Goal: Task Accomplishment & Management: Use online tool/utility

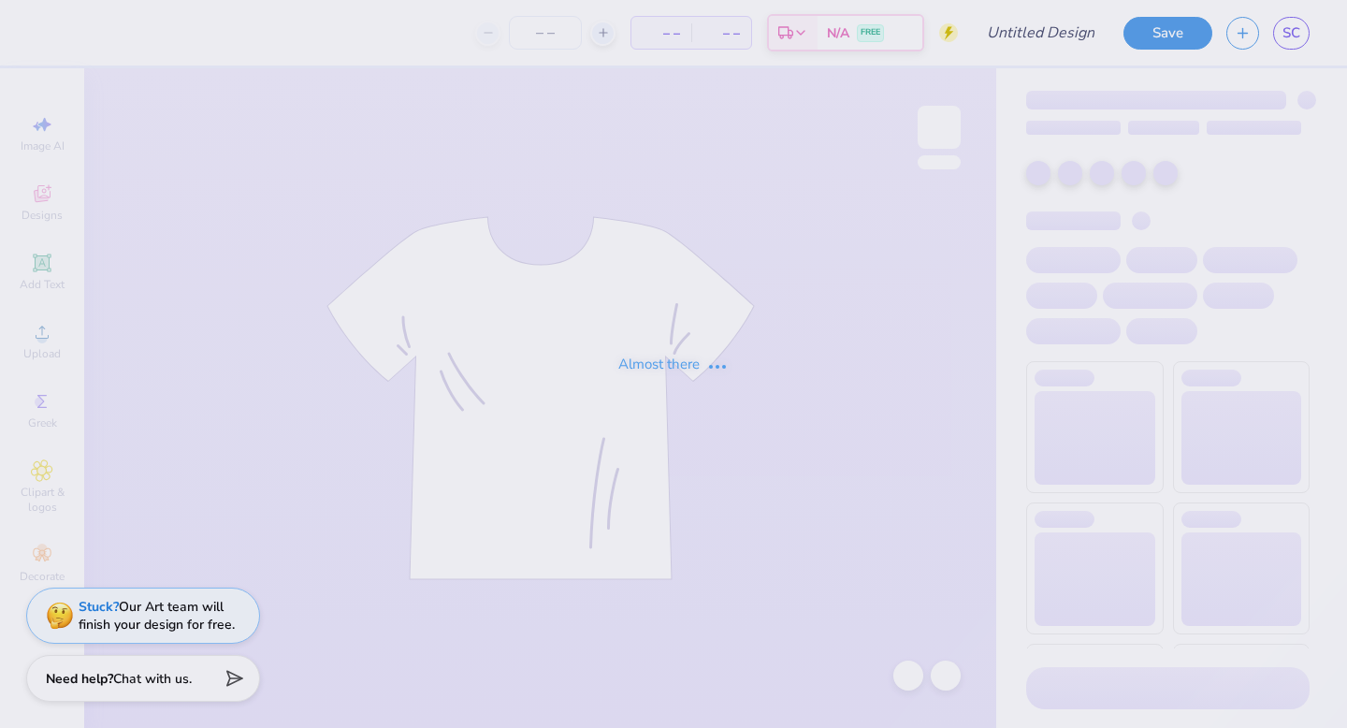
type input "i heart lv"
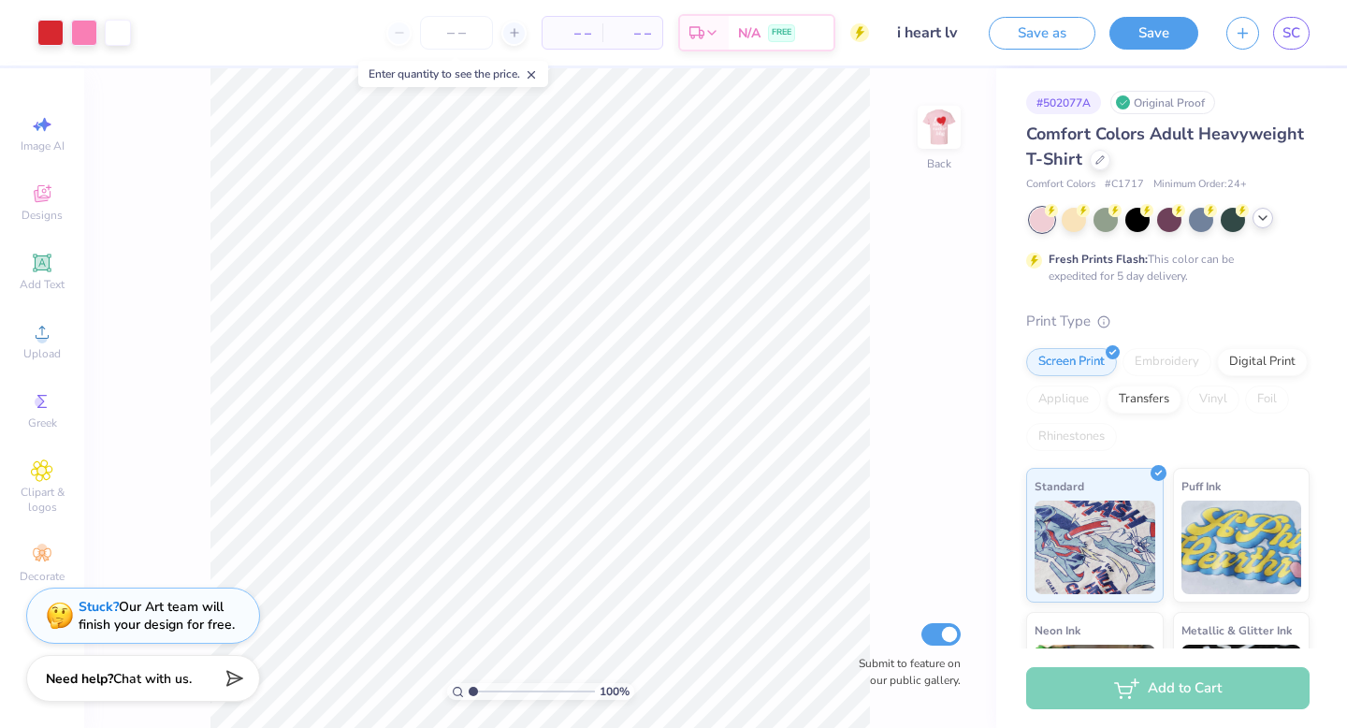
click at [1256, 220] on icon at bounding box center [1262, 217] width 15 height 15
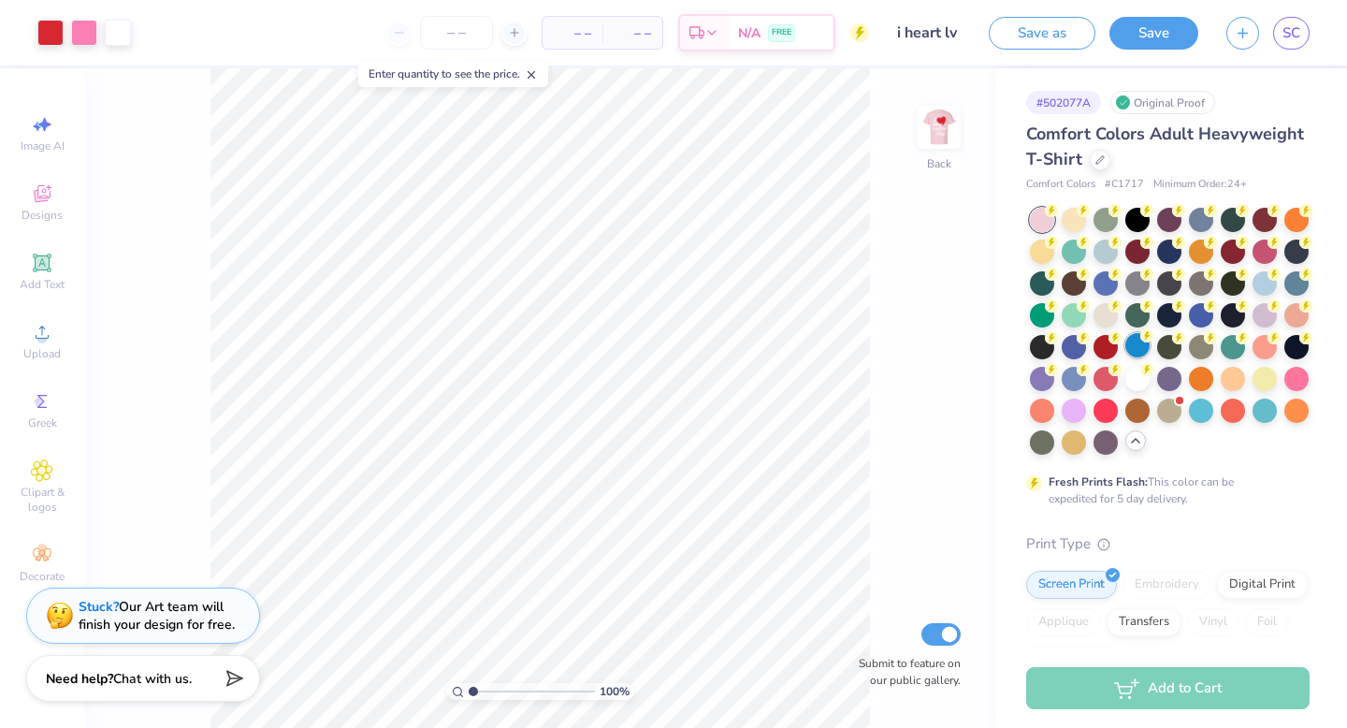
drag, startPoint x: 1140, startPoint y: 213, endPoint x: 1137, endPoint y: 334, distance: 120.7
click at [1137, 334] on div at bounding box center [1170, 331] width 280 height 247
click at [931, 104] on img at bounding box center [939, 127] width 75 height 75
click at [937, 119] on img at bounding box center [939, 127] width 75 height 75
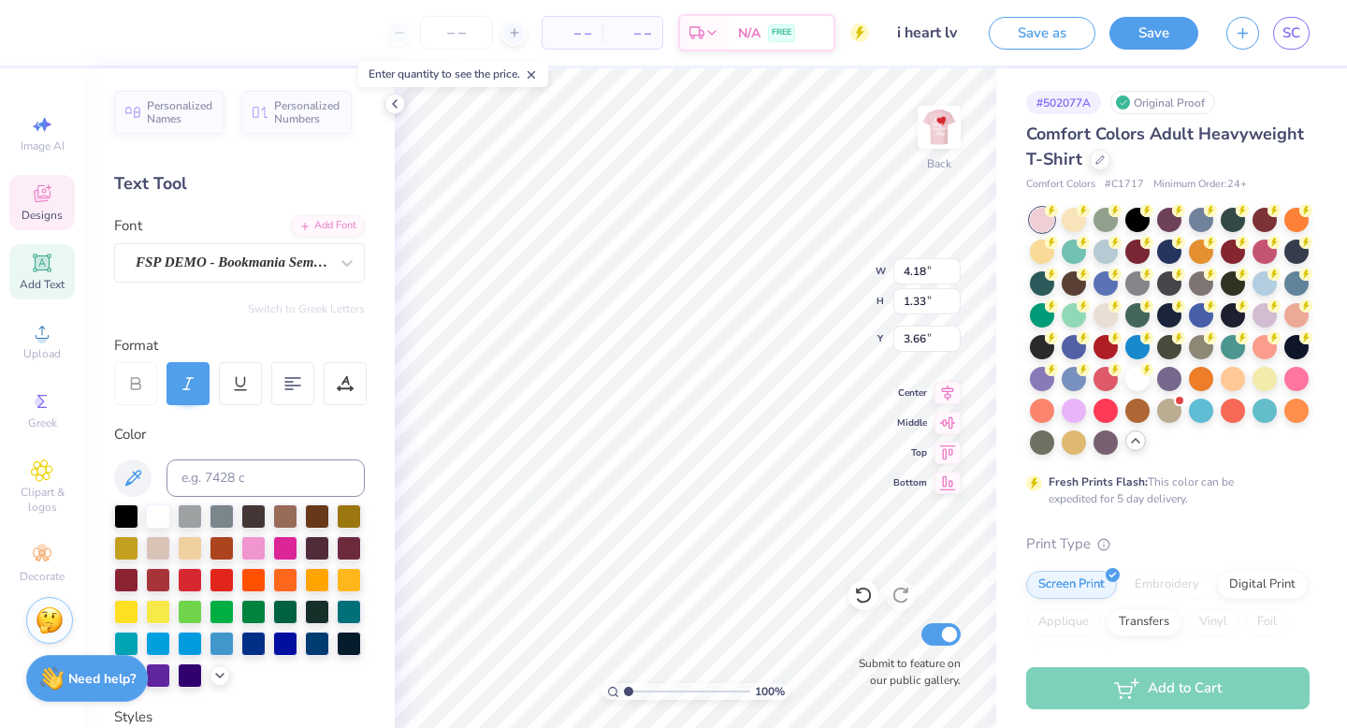
type textarea "2559"
click at [40, 479] on icon at bounding box center [42, 470] width 22 height 22
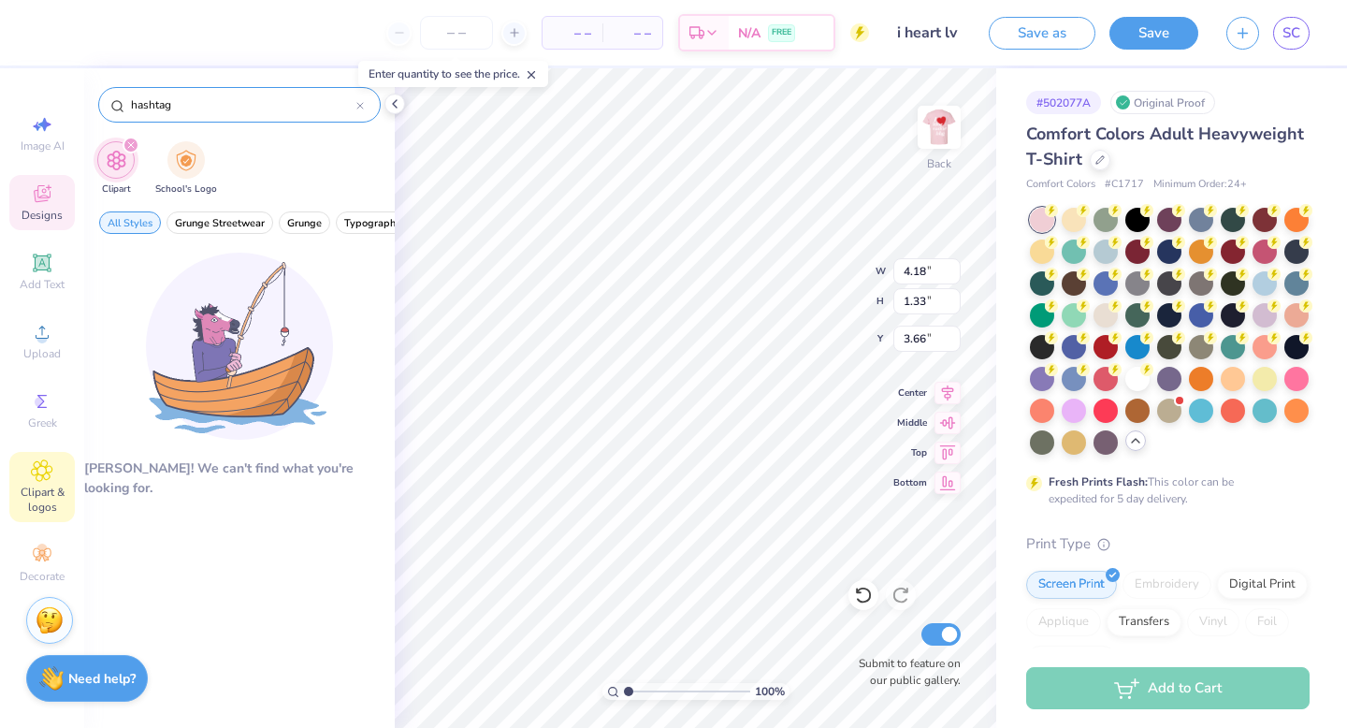
type input "hashtag"
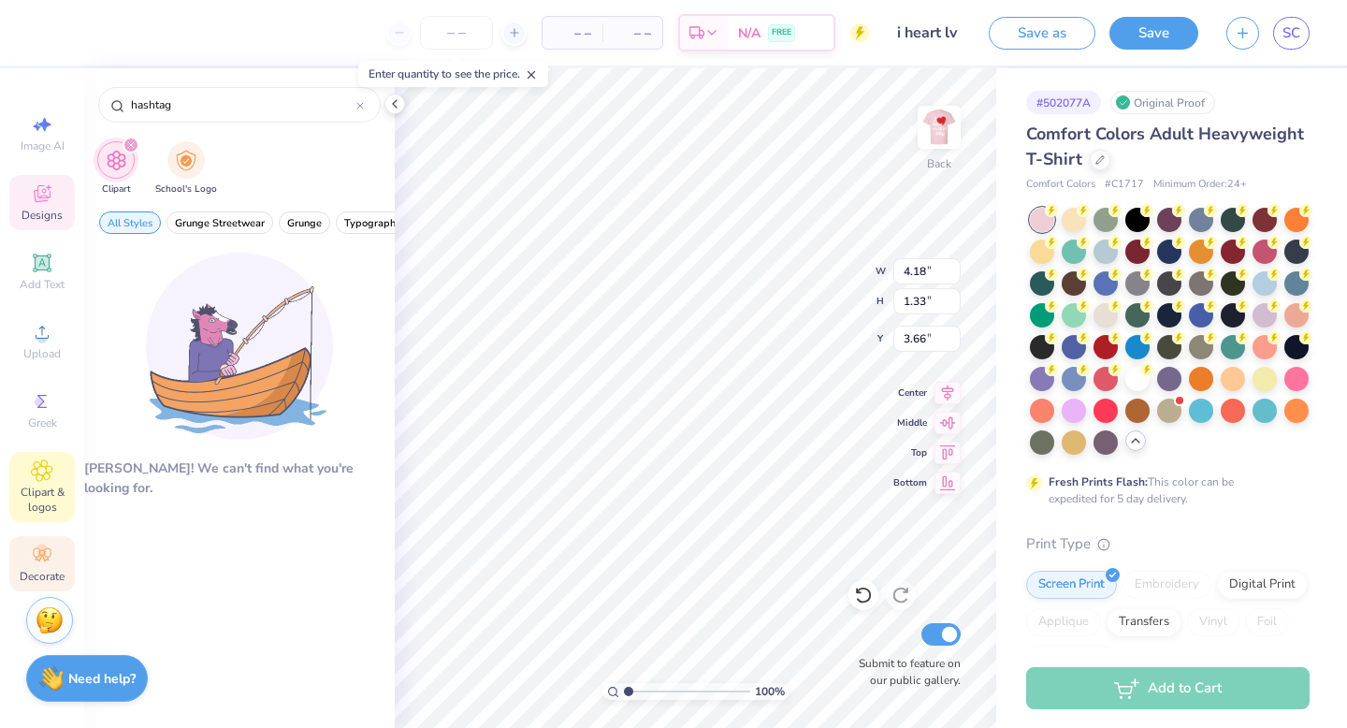
click at [36, 566] on div "Decorate" at bounding box center [41, 563] width 65 height 55
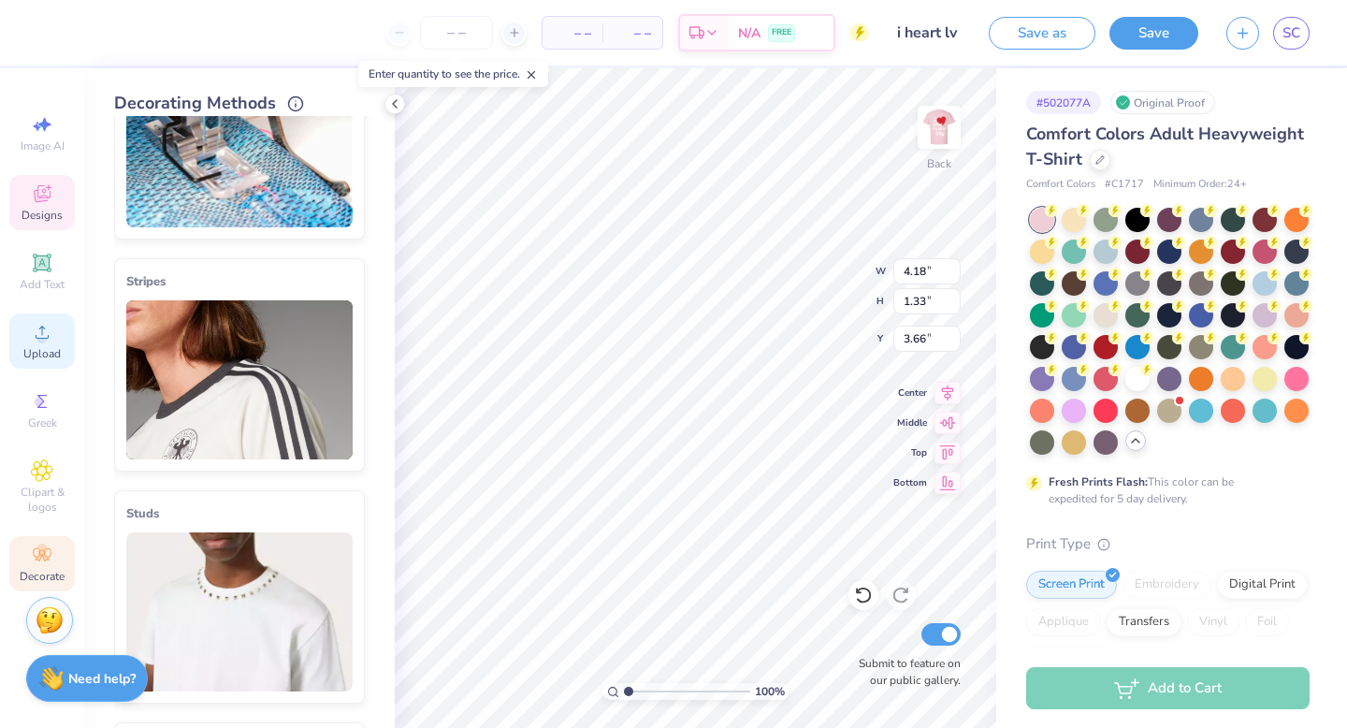
scroll to position [26, 0]
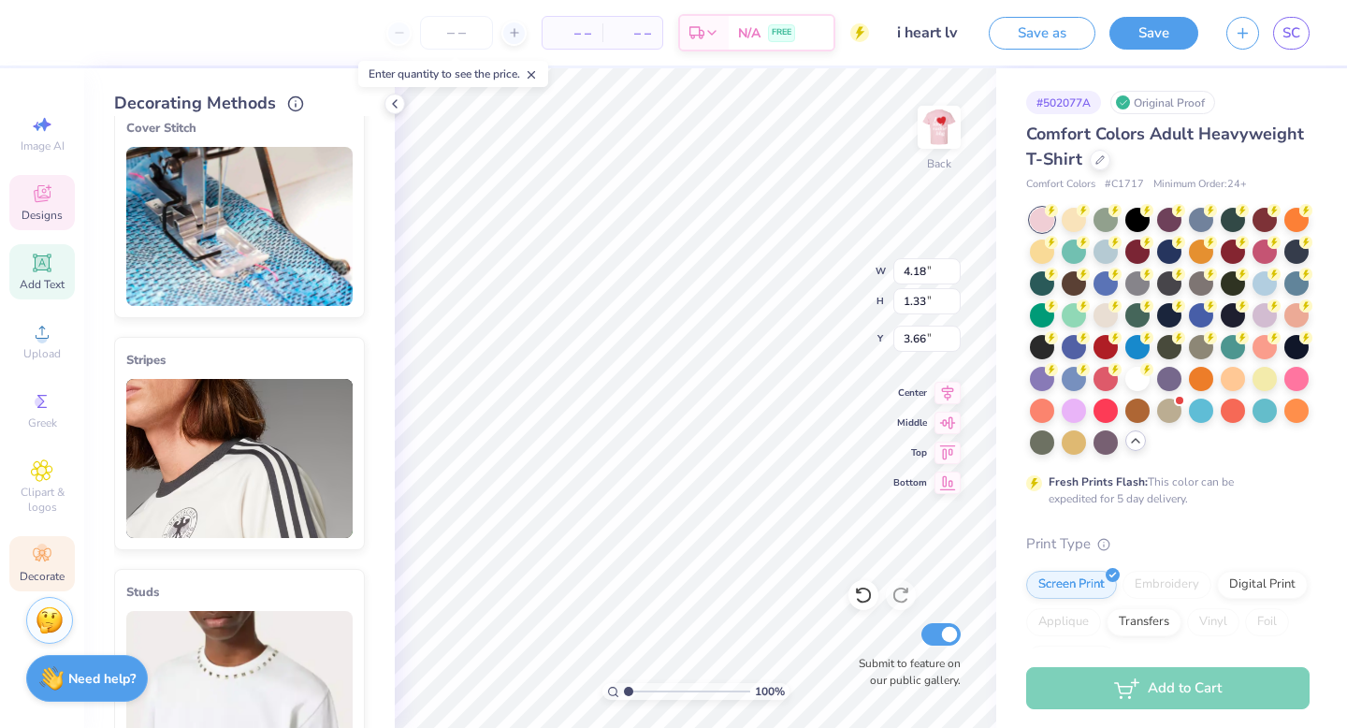
click at [37, 275] on div "Add Text" at bounding box center [41, 271] width 65 height 55
type input "5.59"
type input "1.62"
type input "11.69"
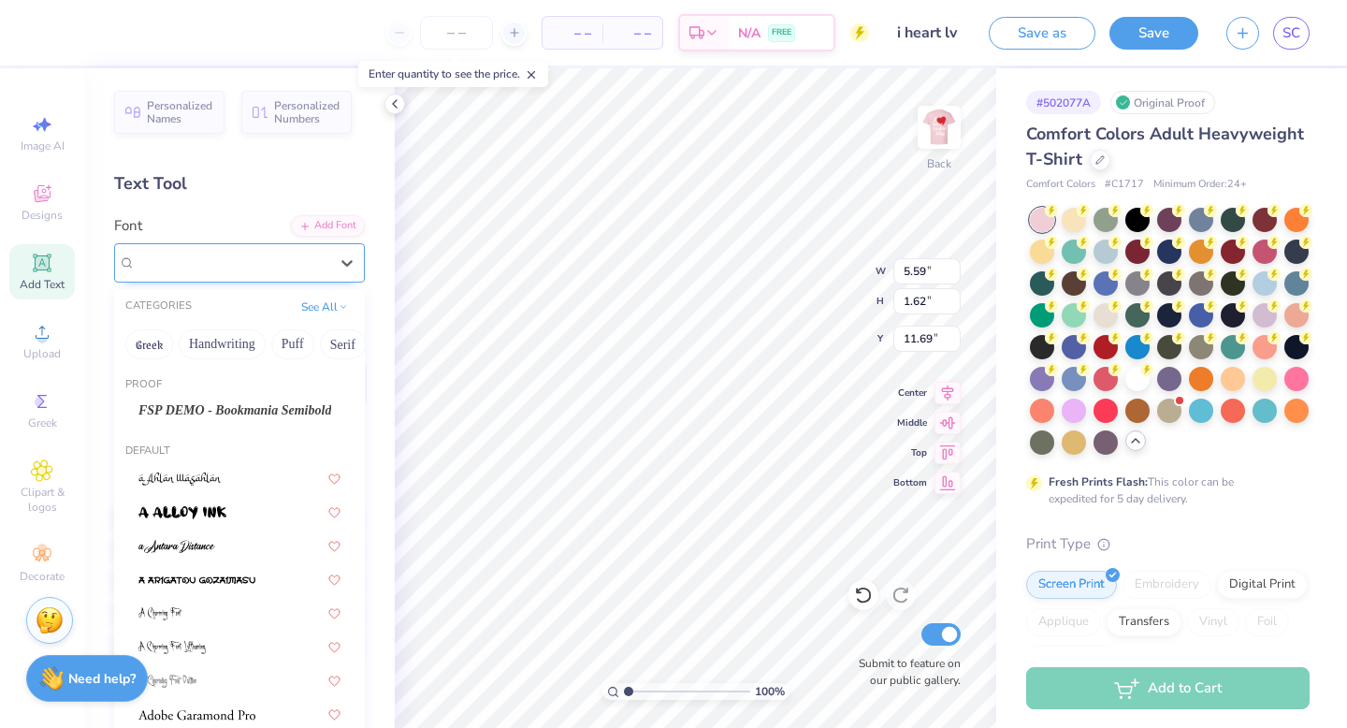
click at [260, 264] on div "Super Dream" at bounding box center [232, 262] width 196 height 29
click at [211, 340] on button "Handwriting" at bounding box center [222, 344] width 87 height 30
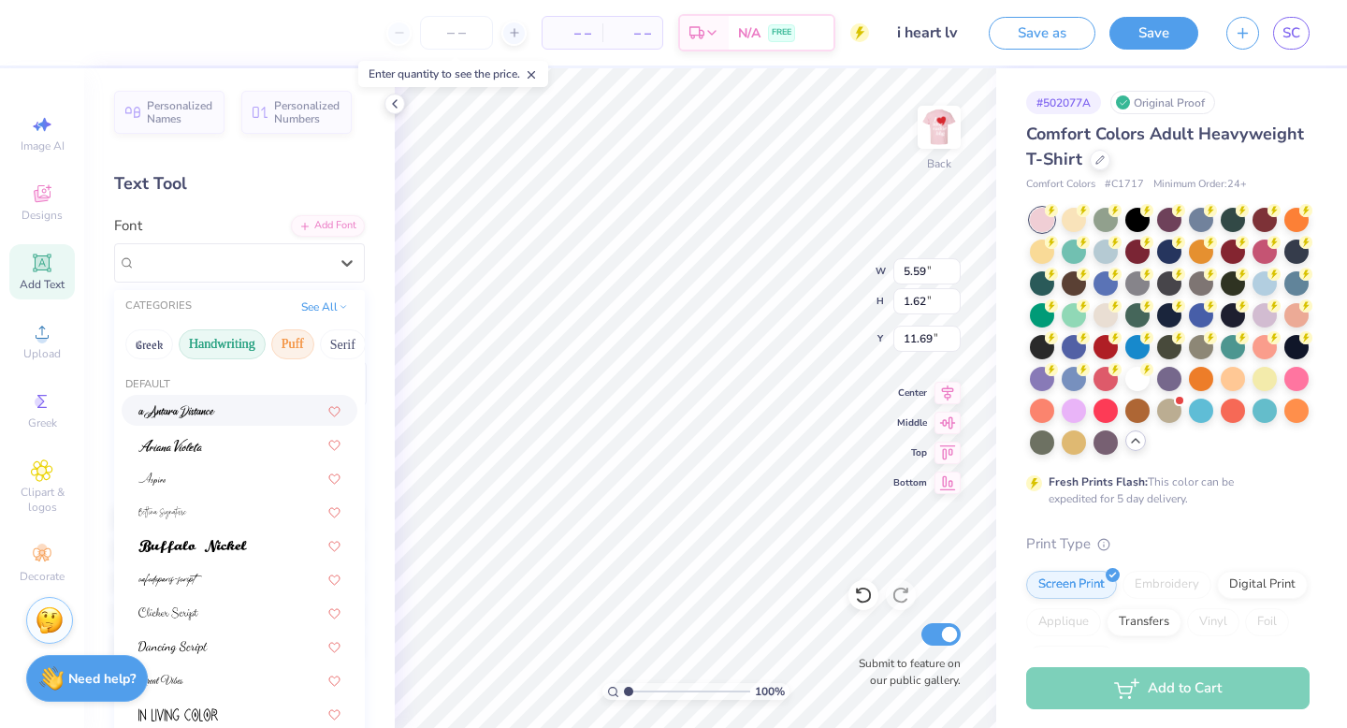
click at [295, 337] on button "Puff" at bounding box center [292, 344] width 43 height 30
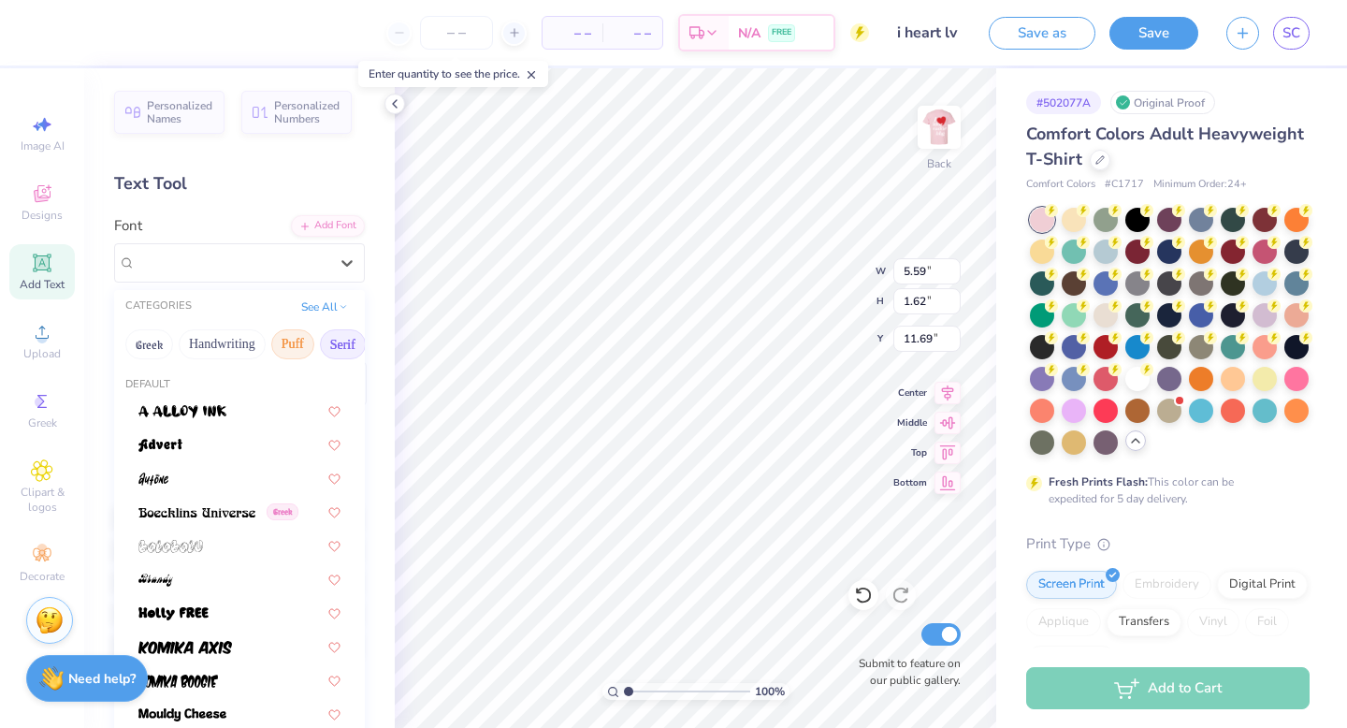
click at [335, 332] on button "Serif" at bounding box center [343, 344] width 46 height 30
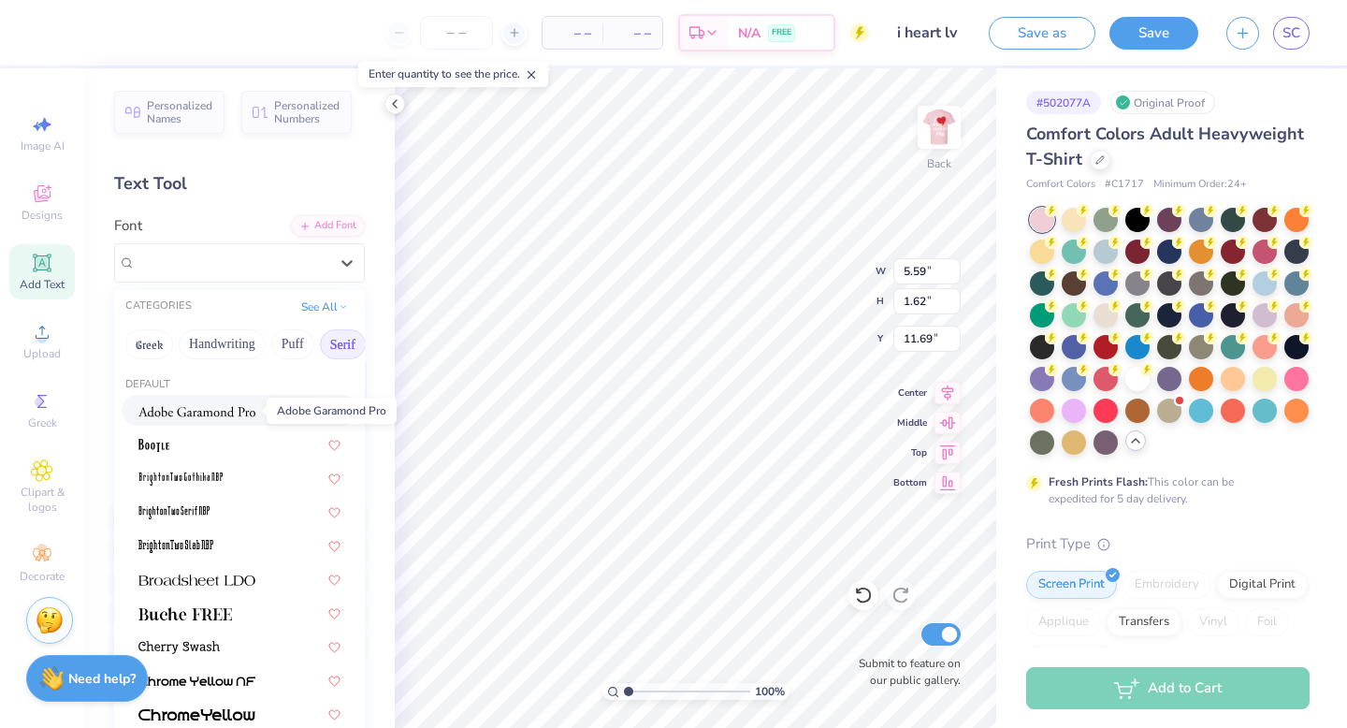
click at [225, 413] on img at bounding box center [196, 411] width 117 height 13
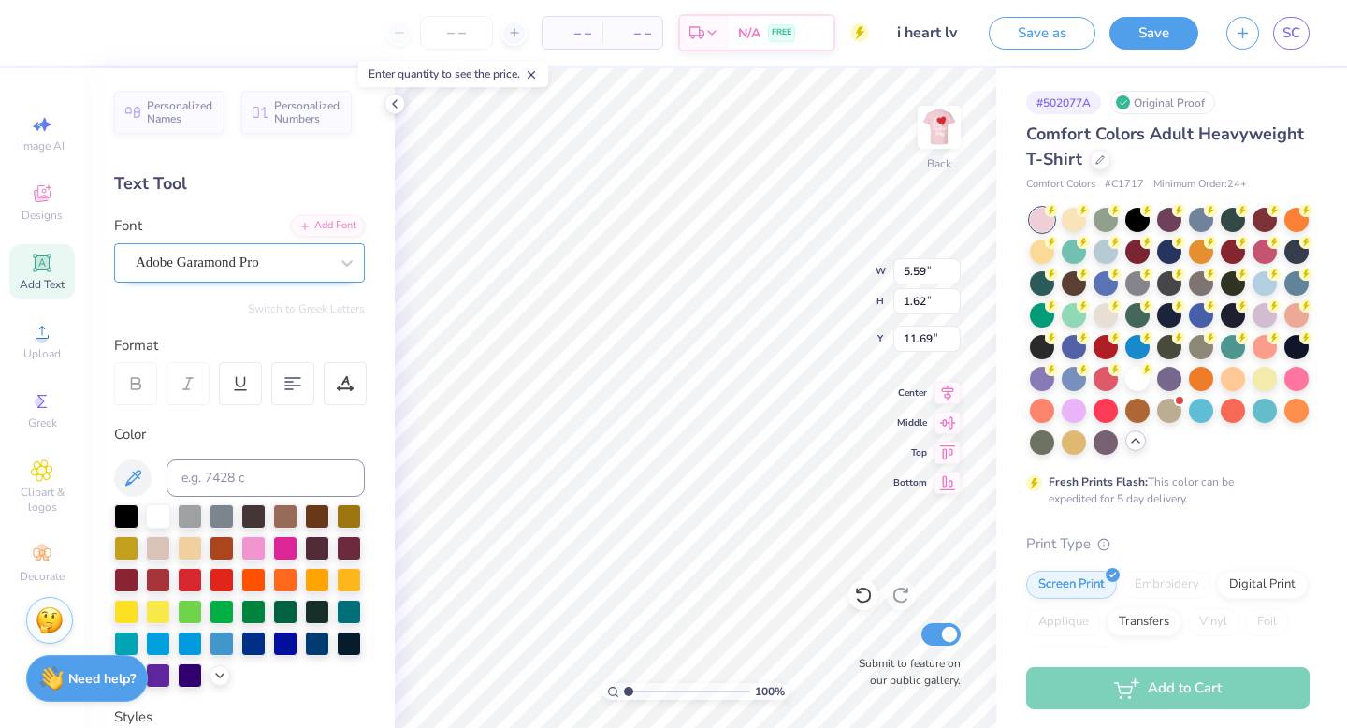
type textarea "#"
click at [235, 253] on div "Adobe Garamond Pro" at bounding box center [232, 262] width 196 height 29
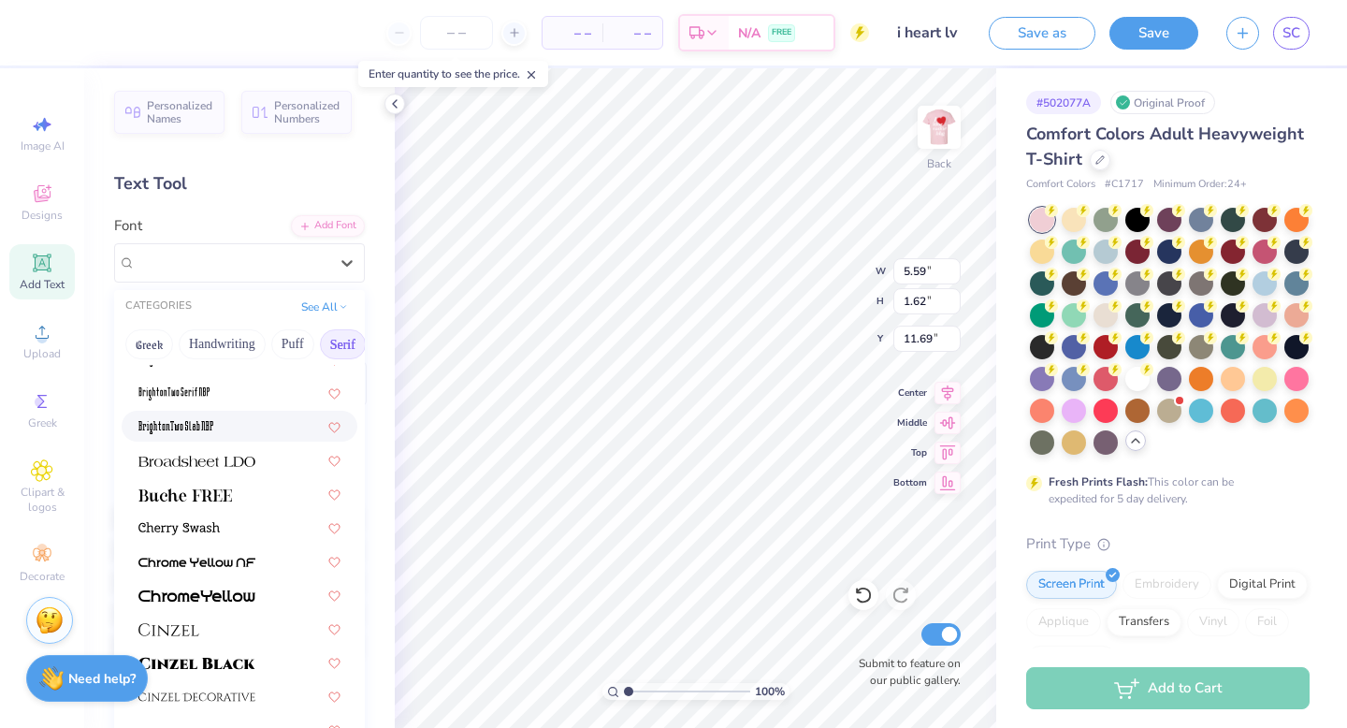
scroll to position [121, 0]
click at [211, 491] on img at bounding box center [185, 492] width 94 height 13
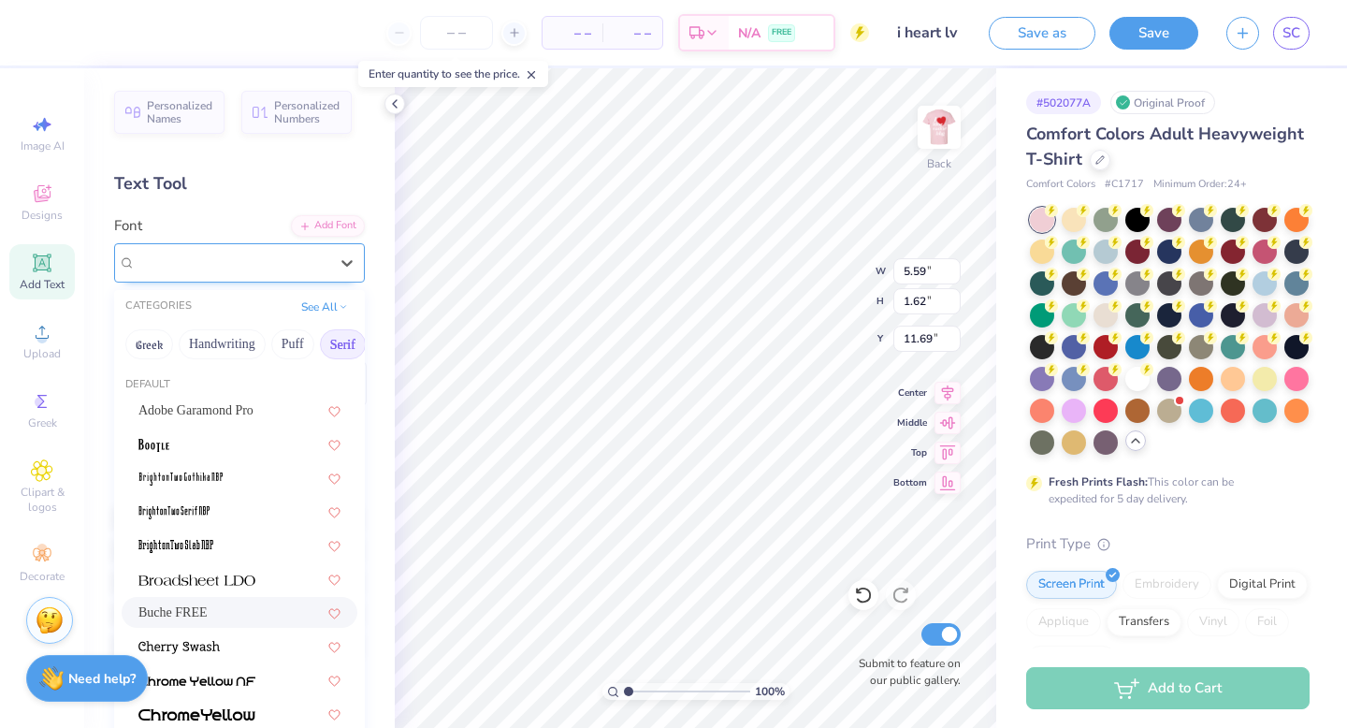
click at [176, 243] on div "Buche FREE" at bounding box center [239, 262] width 251 height 39
click at [236, 645] on div at bounding box center [239, 646] width 202 height 20
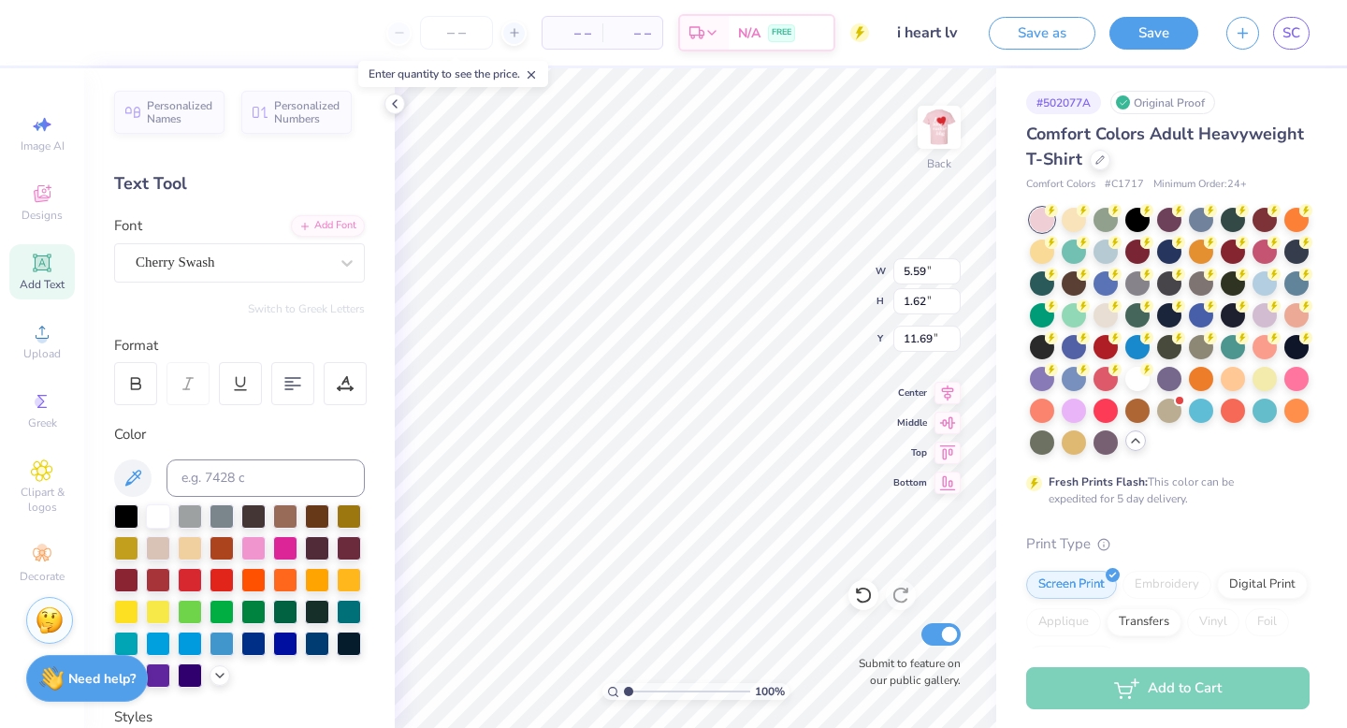
scroll to position [35, 0]
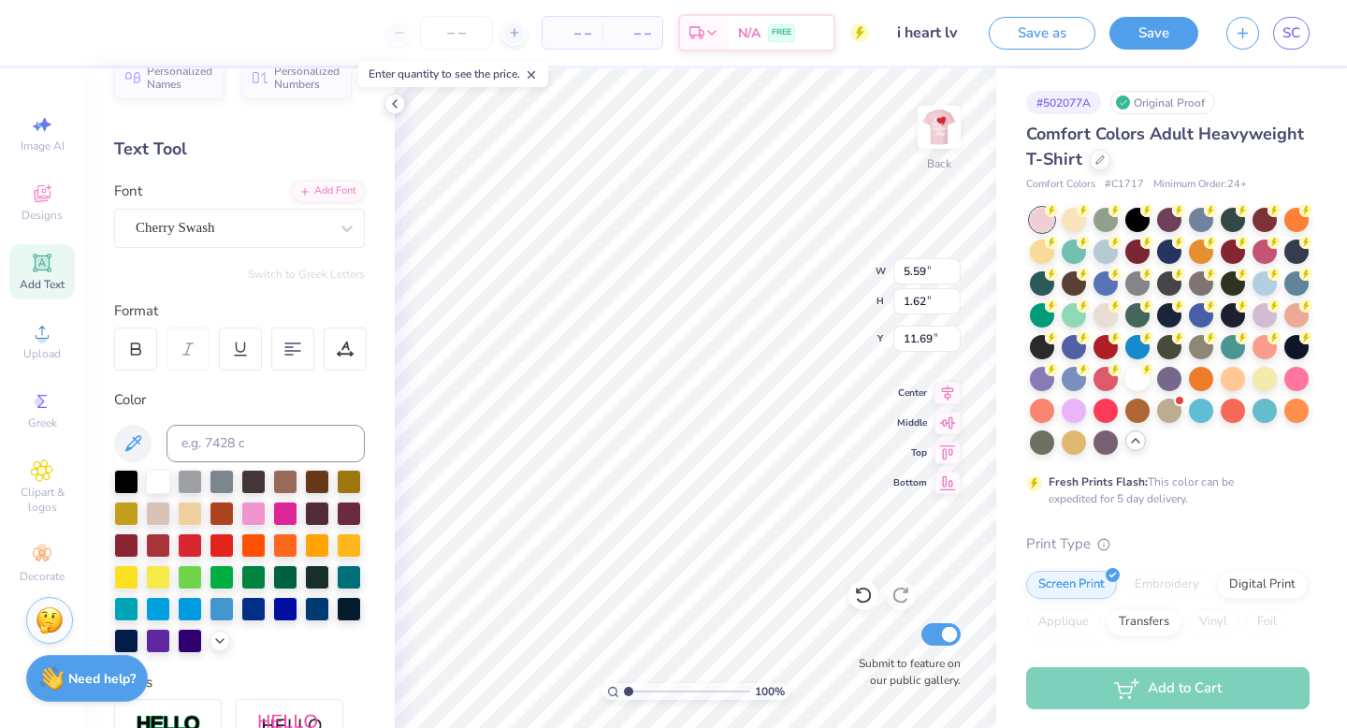
click at [235, 206] on div "Font Cherry Swash" at bounding box center [239, 214] width 251 height 67
click at [235, 224] on div "Cherry Swash" at bounding box center [232, 227] width 196 height 29
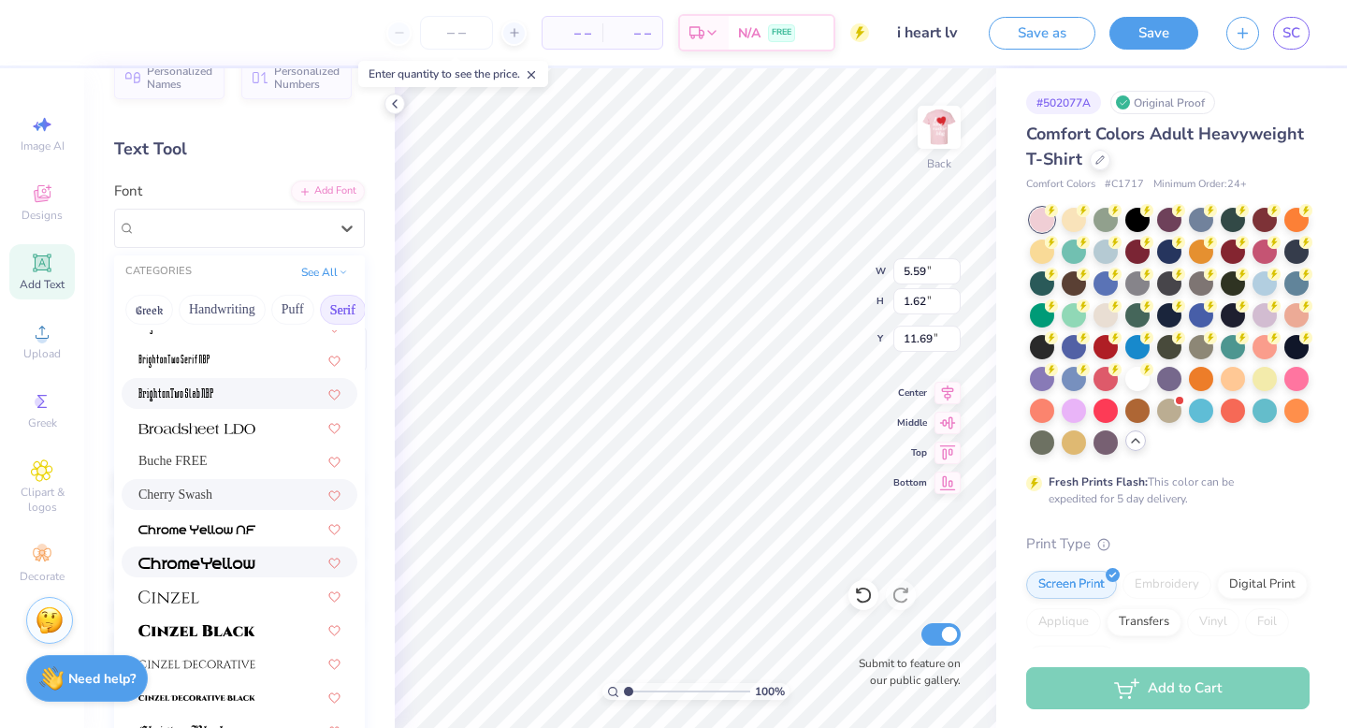
scroll to position [188, 0]
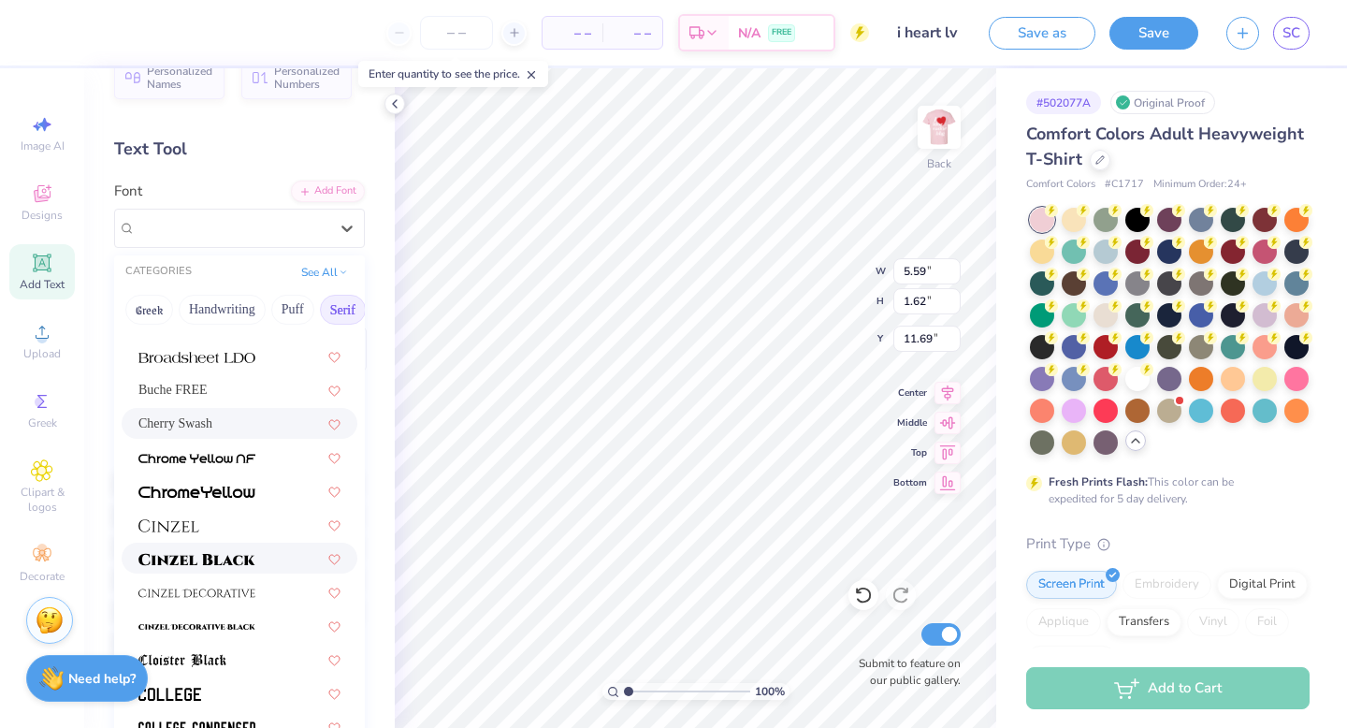
click at [225, 557] on img at bounding box center [196, 559] width 117 height 13
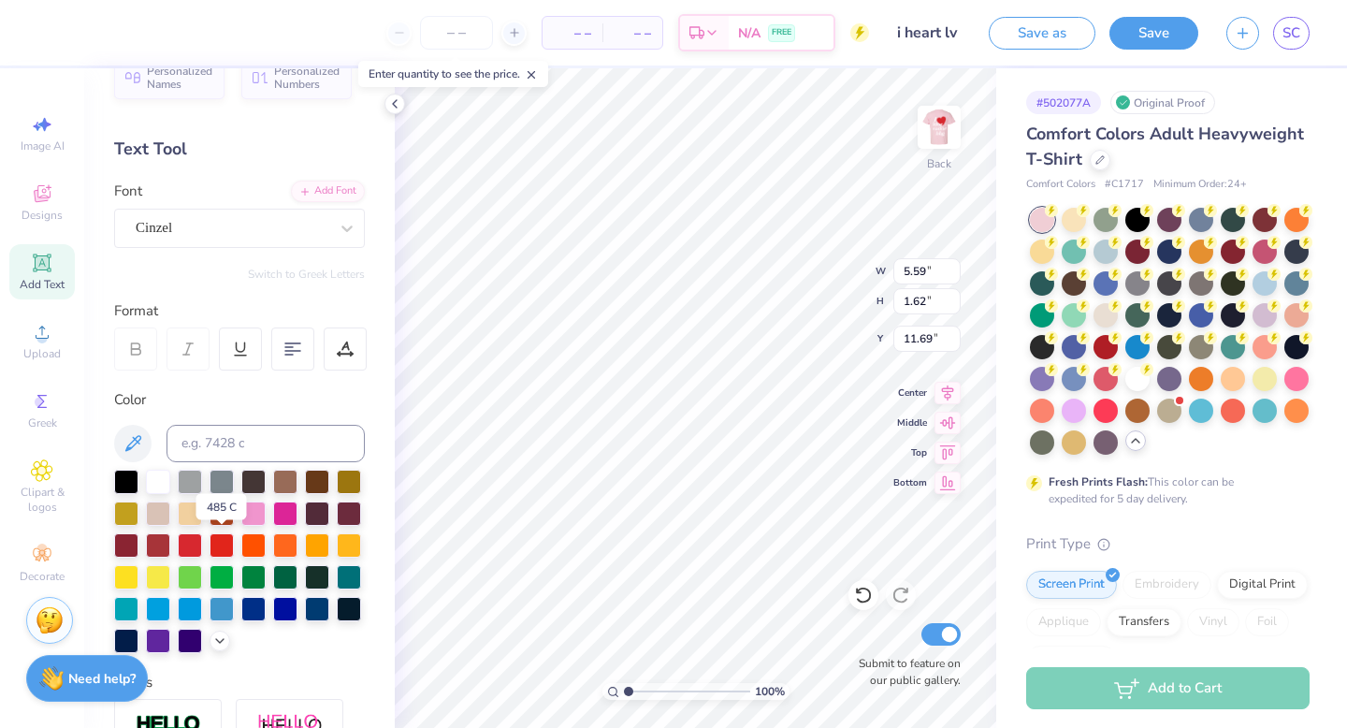
type textarea "#"
type input "3.51"
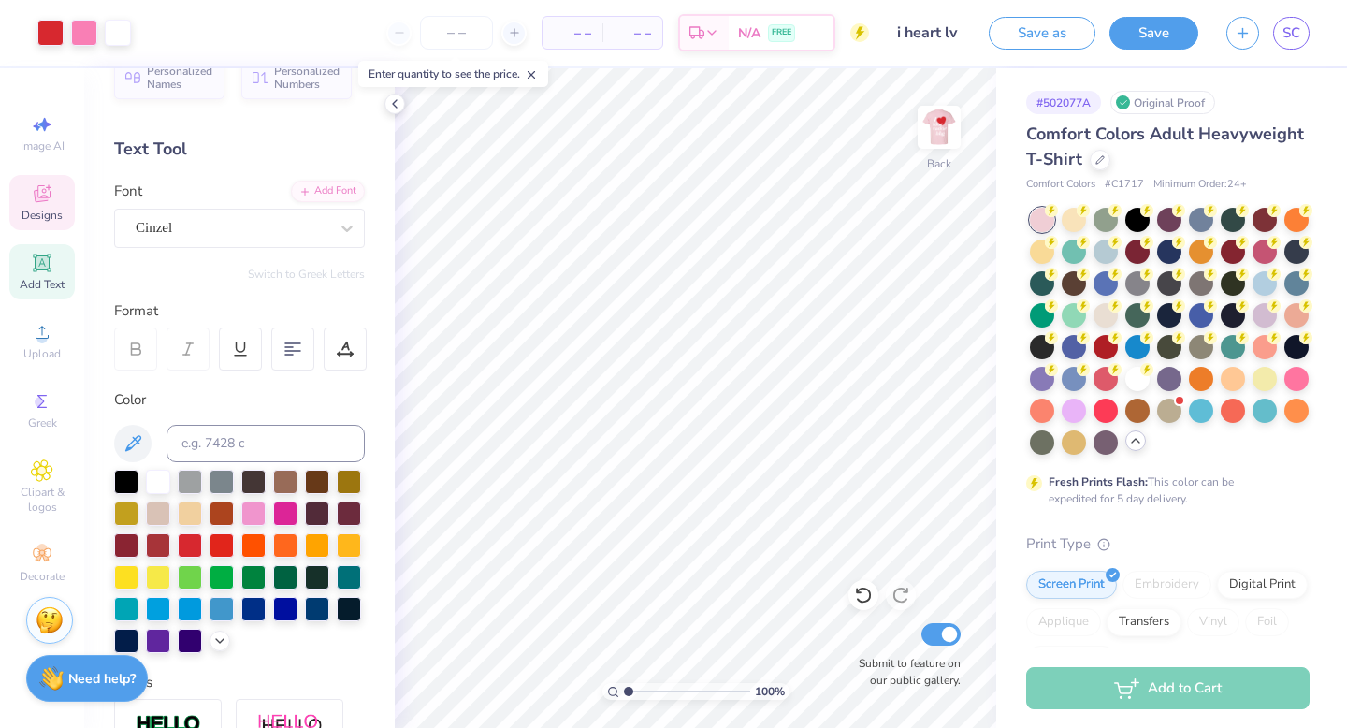
click at [43, 200] on icon at bounding box center [42, 196] width 15 height 12
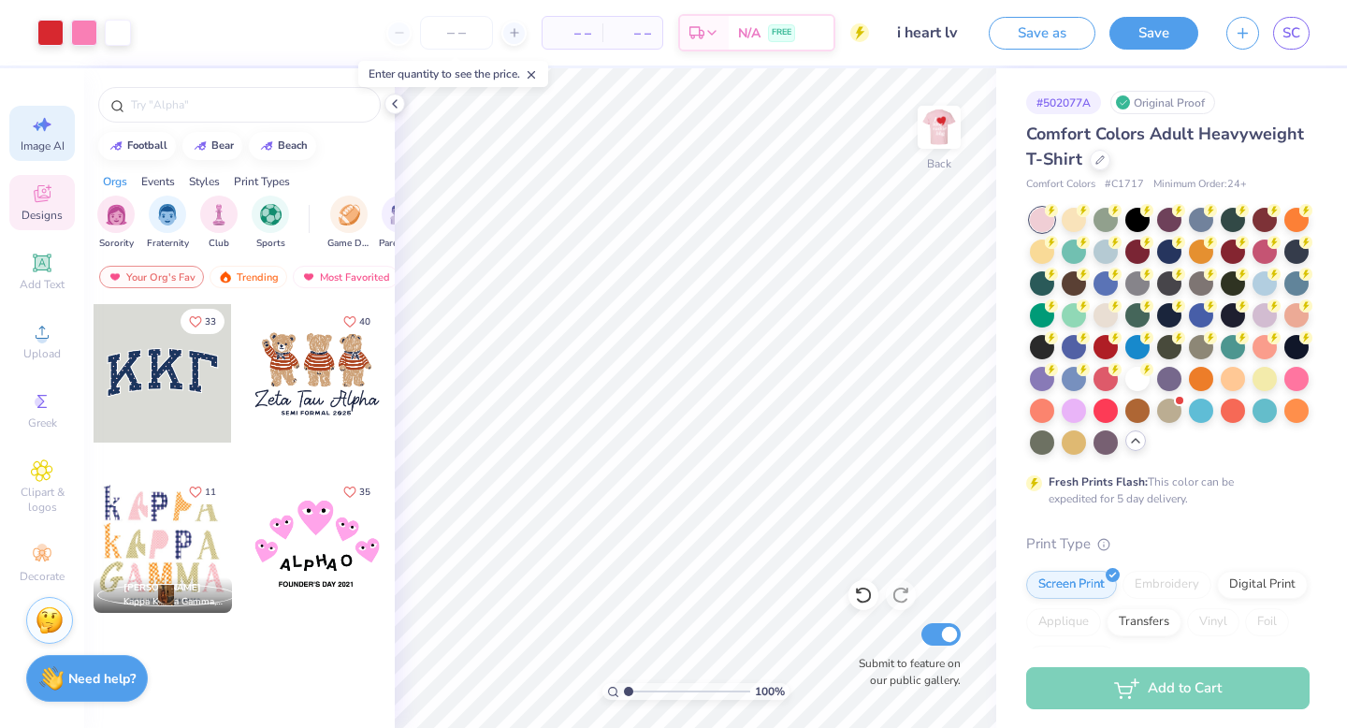
click at [43, 124] on icon at bounding box center [44, 125] width 13 height 14
select select "4"
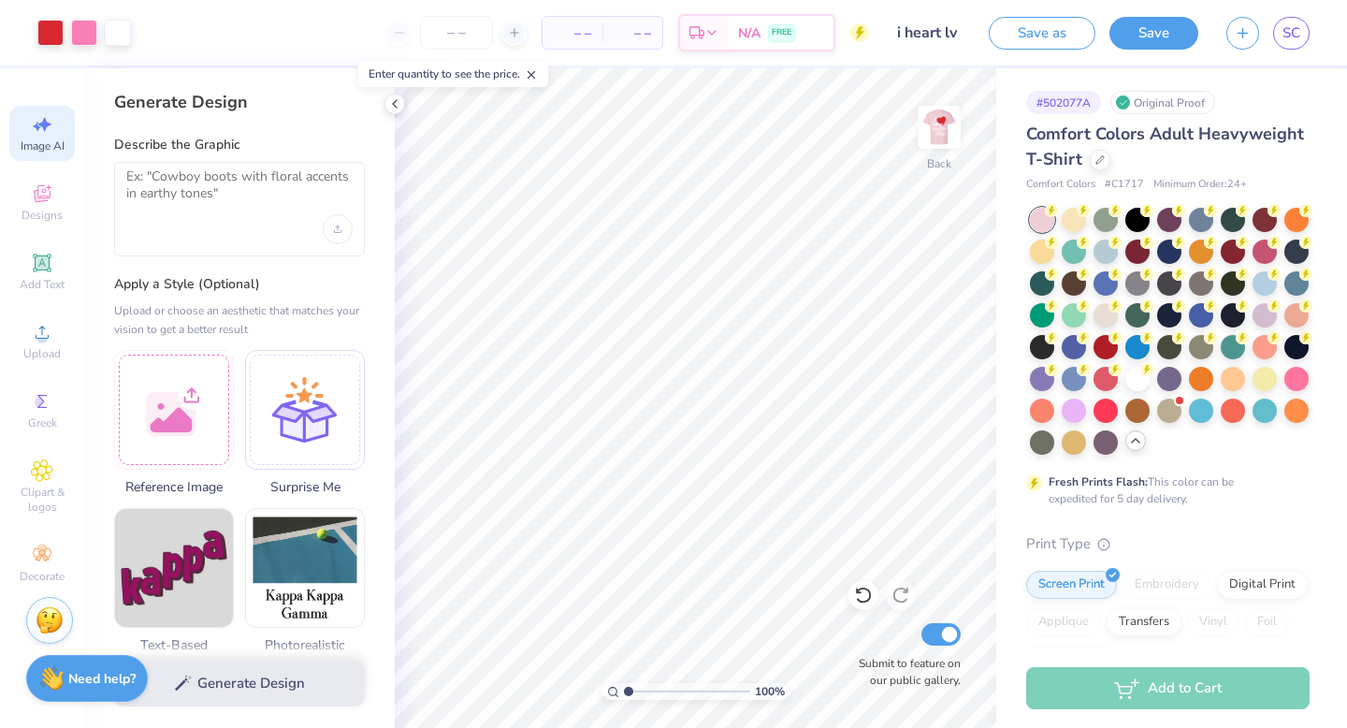
click at [49, 168] on div "Image AI Designs Add Text Upload Greek Clipart & logos Decorate" at bounding box center [41, 348] width 65 height 485
click at [45, 197] on icon at bounding box center [42, 193] width 17 height 17
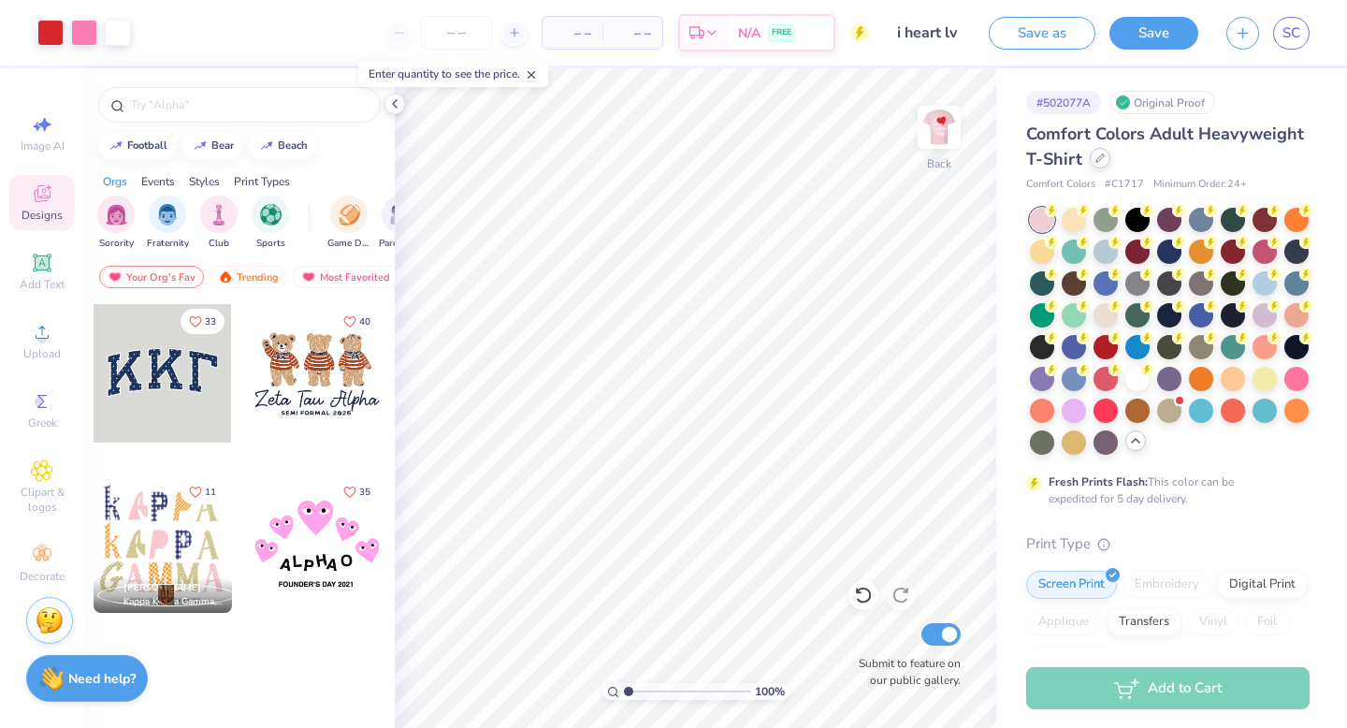
click at [1096, 155] on icon at bounding box center [1099, 157] width 9 height 9
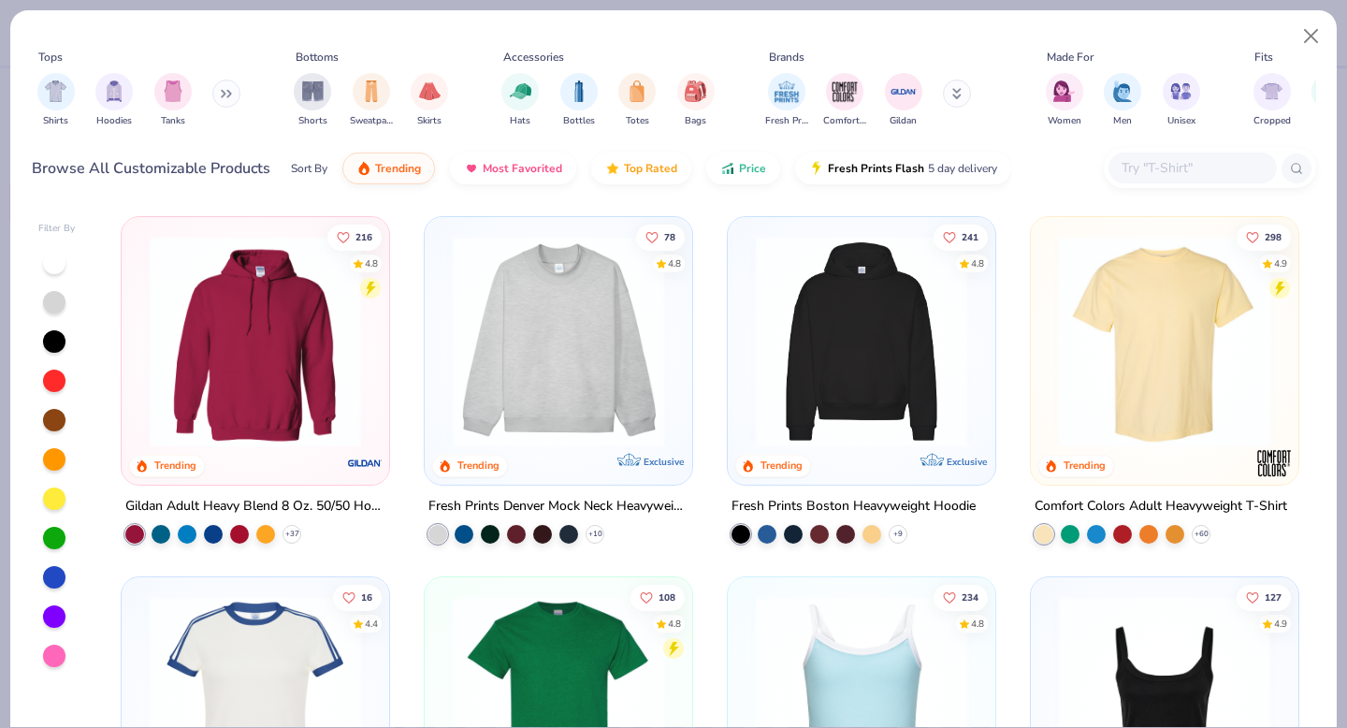
click at [546, 337] on img at bounding box center [558, 341] width 230 height 211
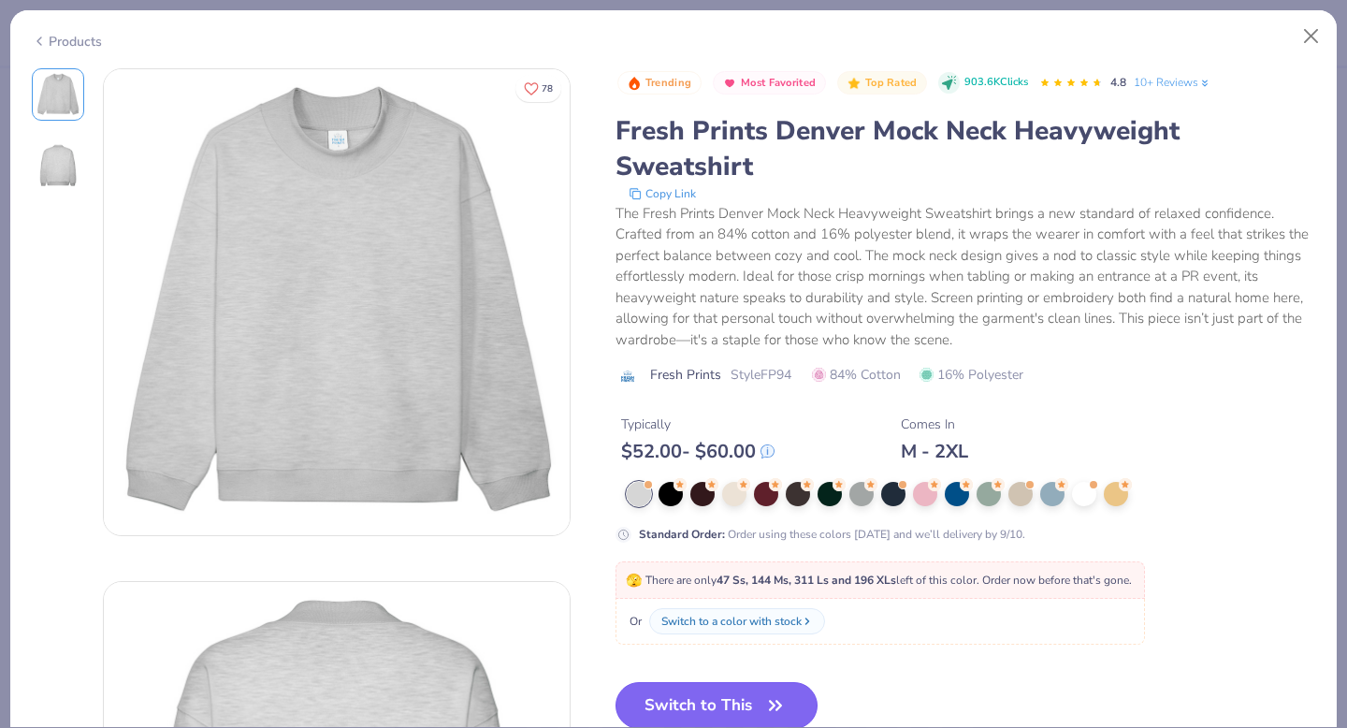
click at [703, 711] on button "Switch to This" at bounding box center [716, 705] width 203 height 47
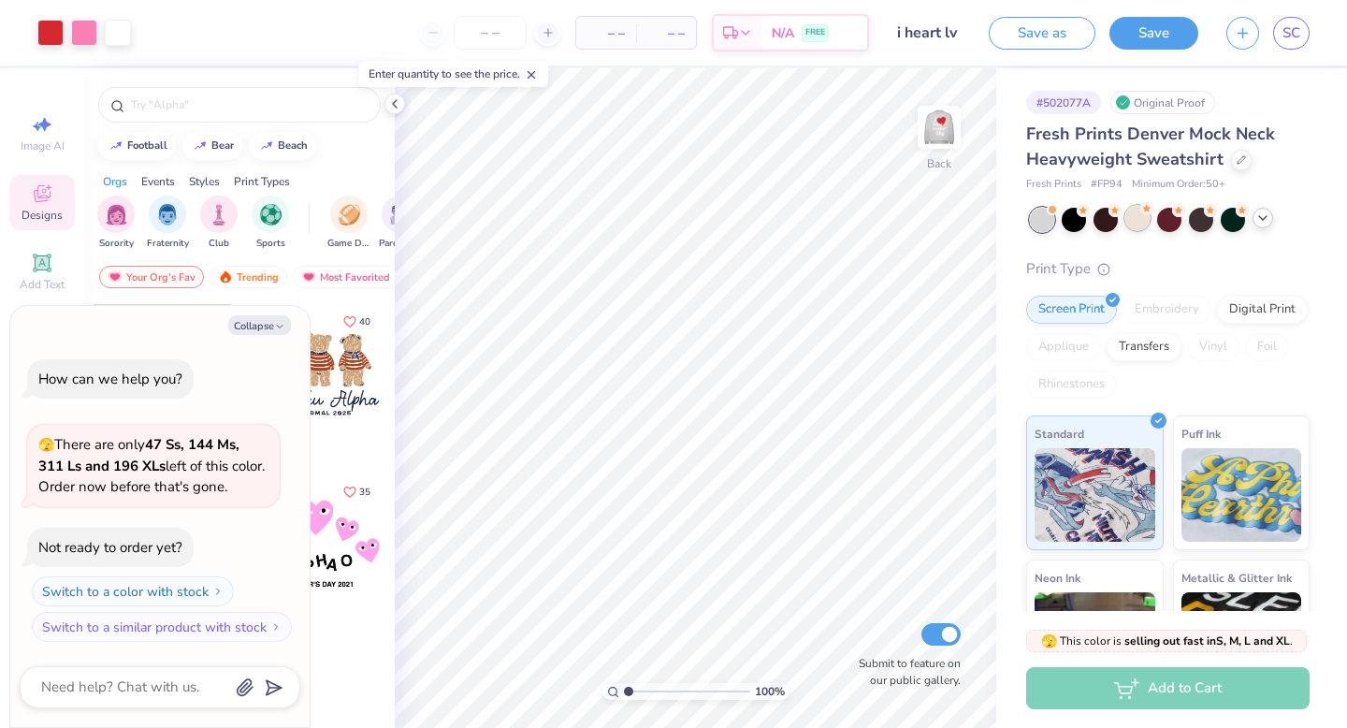
click at [1134, 224] on div at bounding box center [1137, 218] width 24 height 24
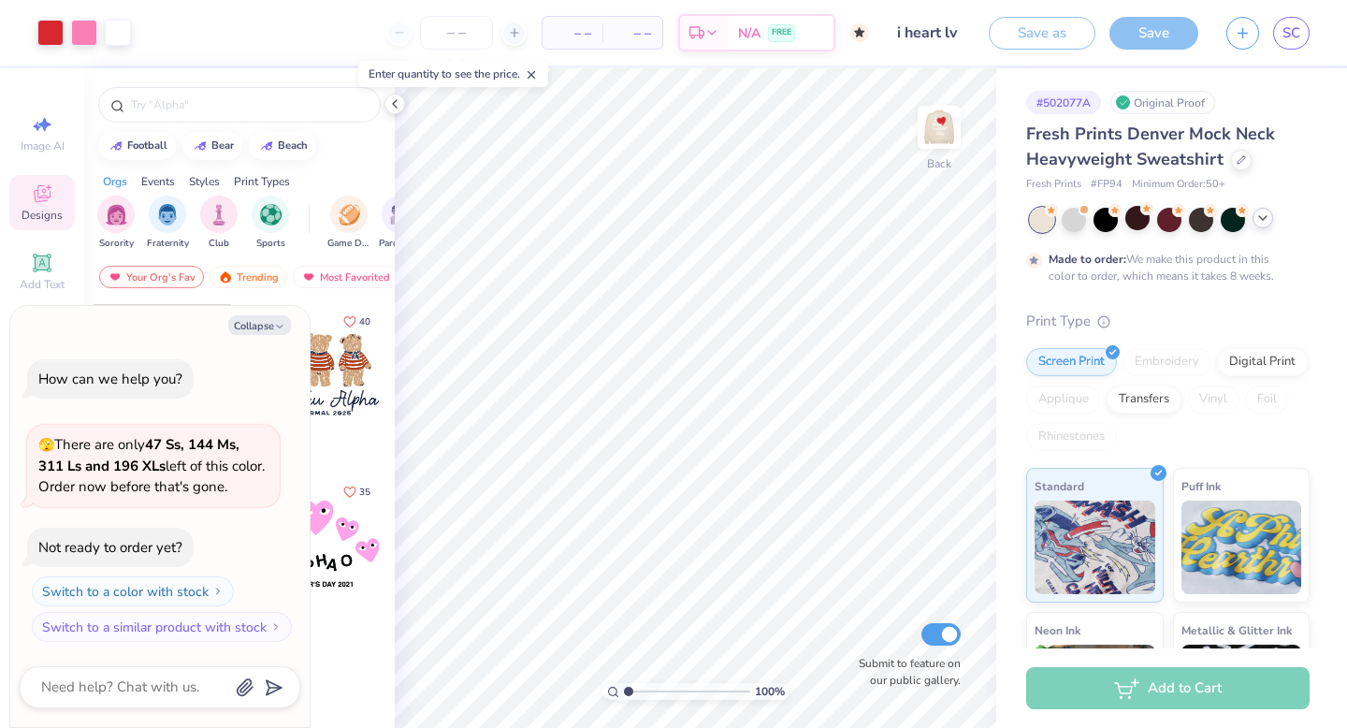
scroll to position [15, 0]
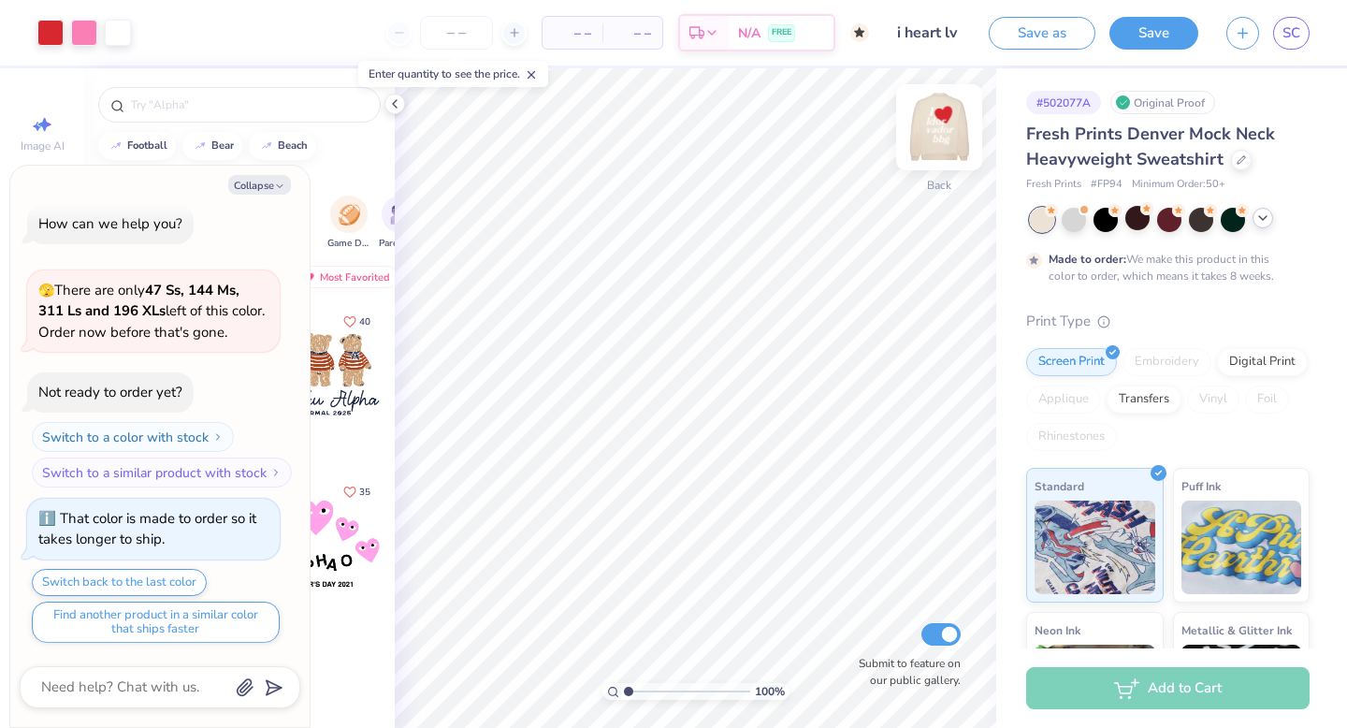
click at [937, 118] on img at bounding box center [939, 127] width 75 height 75
type textarea "x"
